Goal: Task Accomplishment & Management: Manage account settings

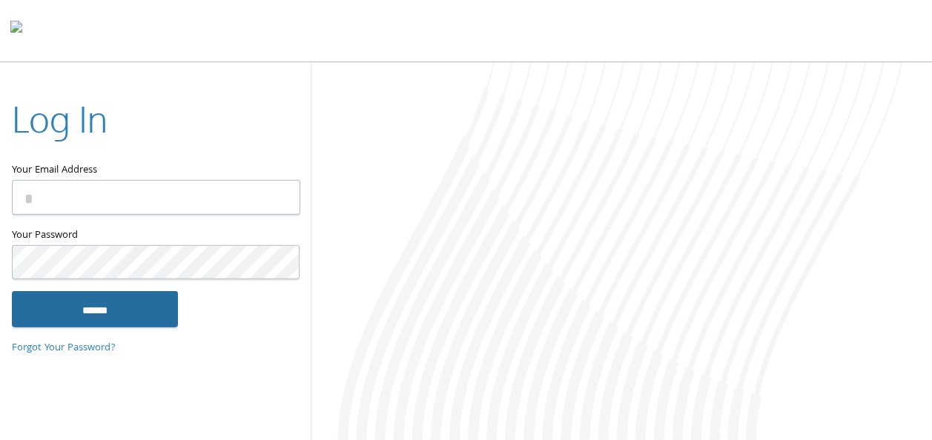
type input "**********"
click at [108, 313] on input "******" at bounding box center [95, 309] width 166 height 36
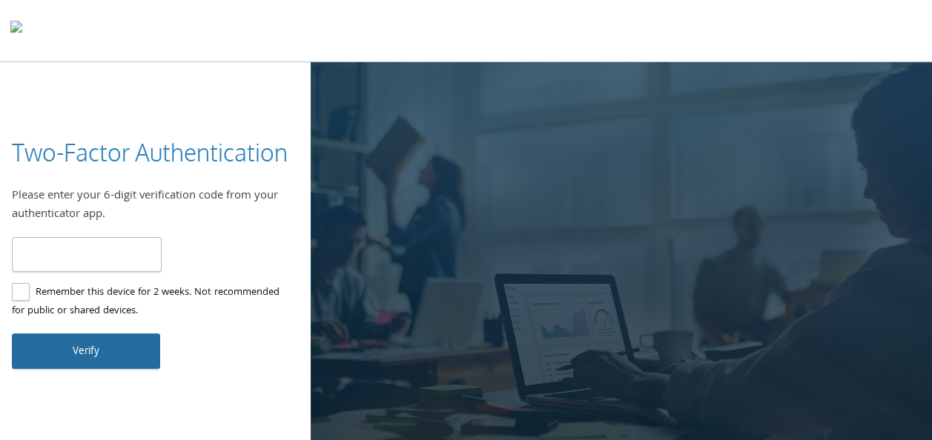
type input "******"
click at [71, 359] on button "Verify" at bounding box center [86, 352] width 148 height 36
